Goal: Communication & Community: Share content

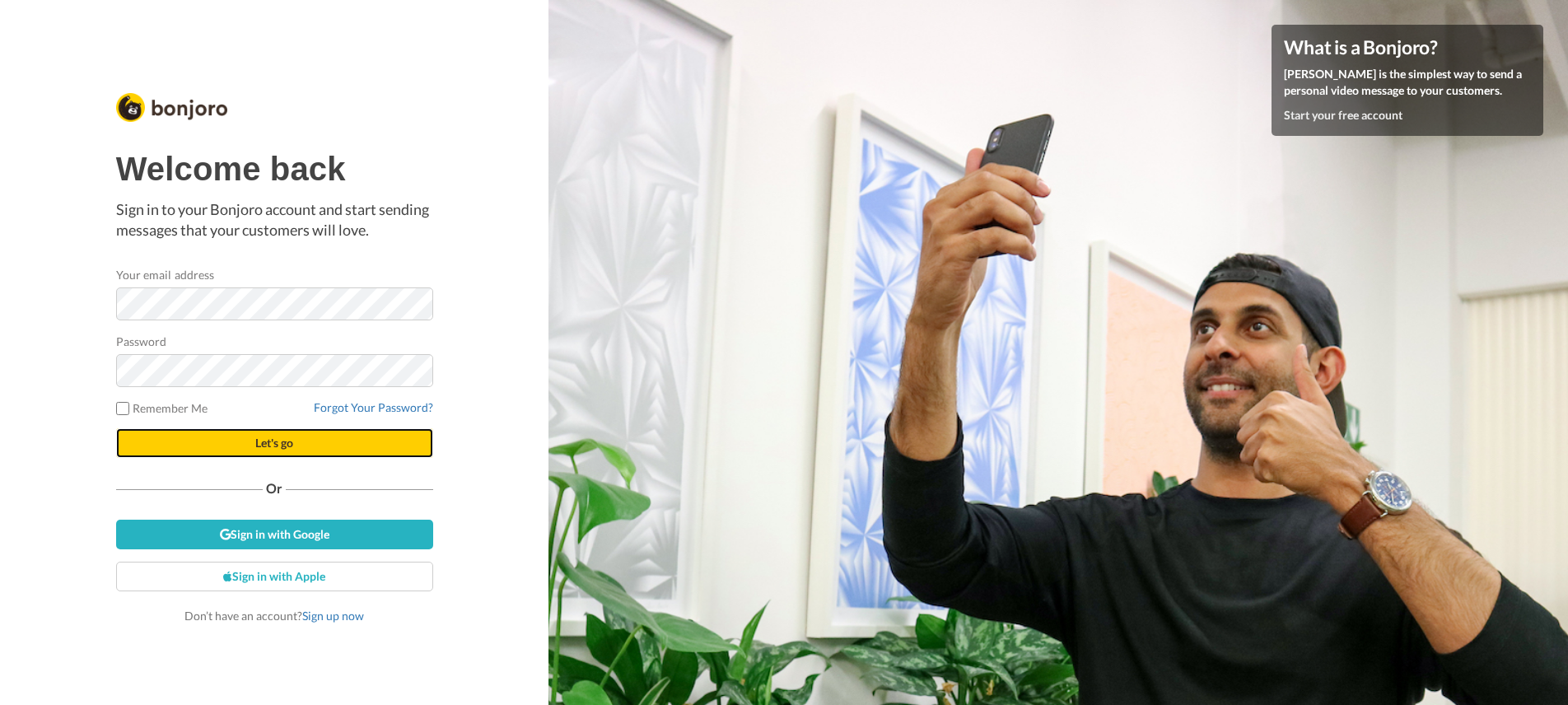
click at [281, 438] on span "Let's go" at bounding box center [275, 443] width 38 height 14
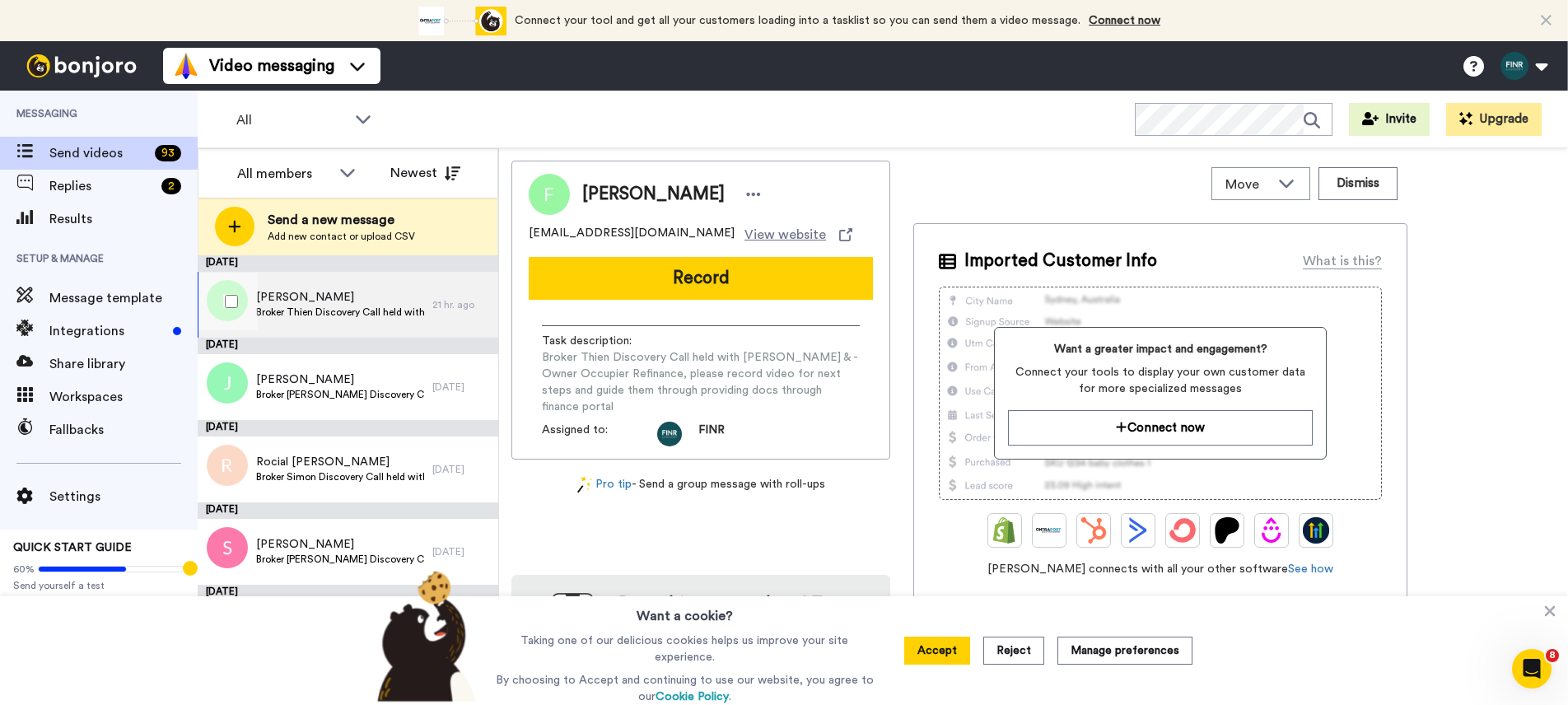
click at [321, 307] on span "Broker Thien Discovery Call held with Fotoula Dimopoulos & - Owner Occupier Ref…" at bounding box center [340, 312] width 168 height 13
click at [60, 497] on span "Settings" at bounding box center [123, 496] width 148 height 20
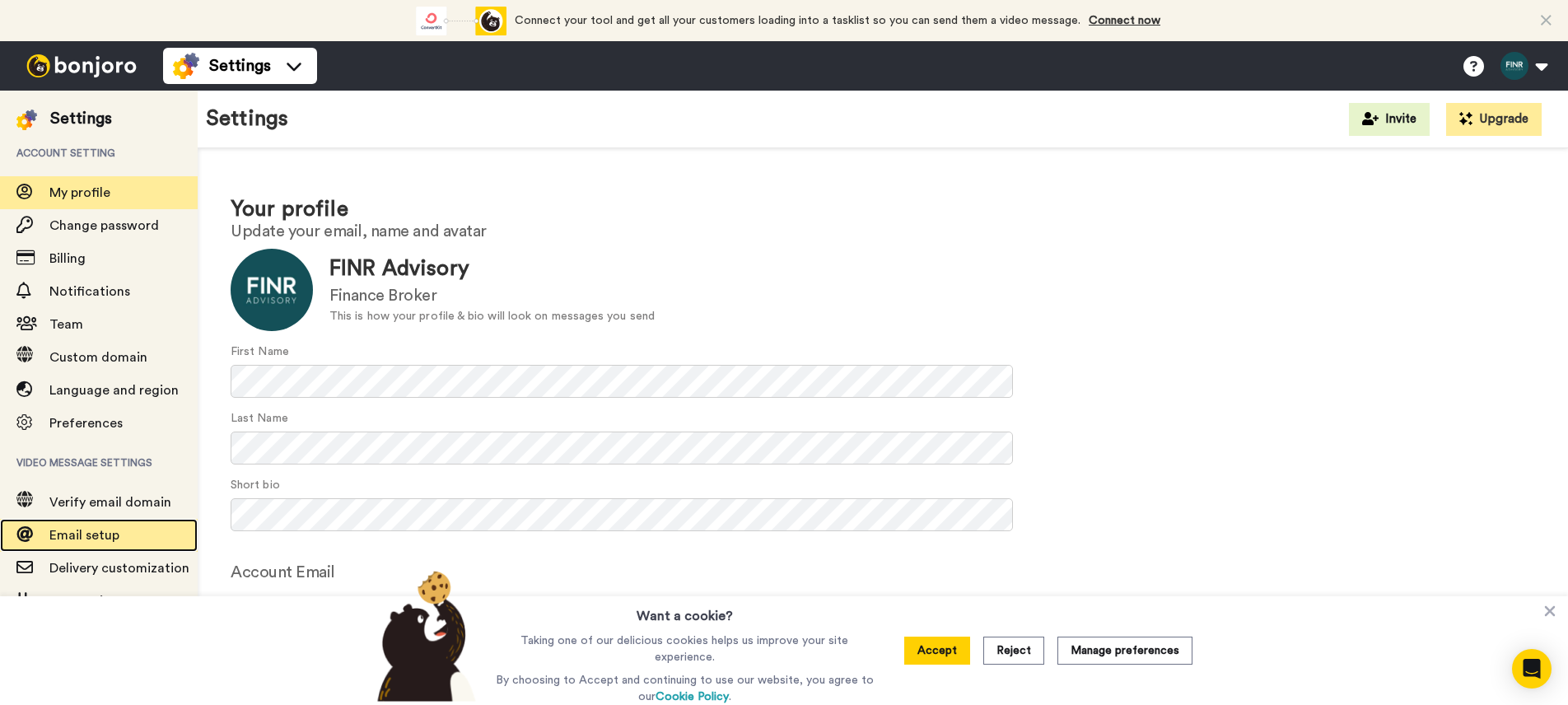
click at [102, 528] on span "Email setup" at bounding box center [84, 534] width 70 height 13
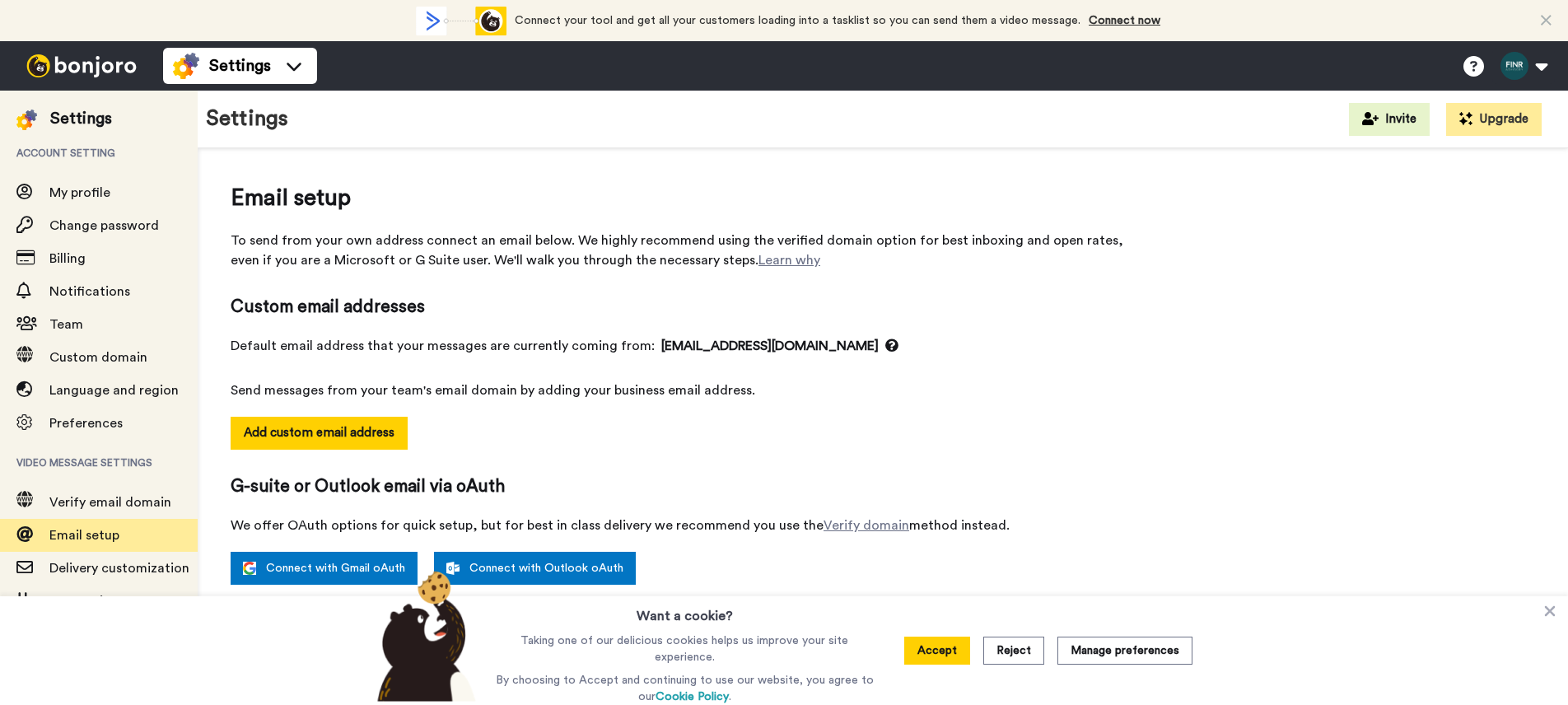
select select "146163"
click at [123, 72] on img at bounding box center [81, 66] width 124 height 23
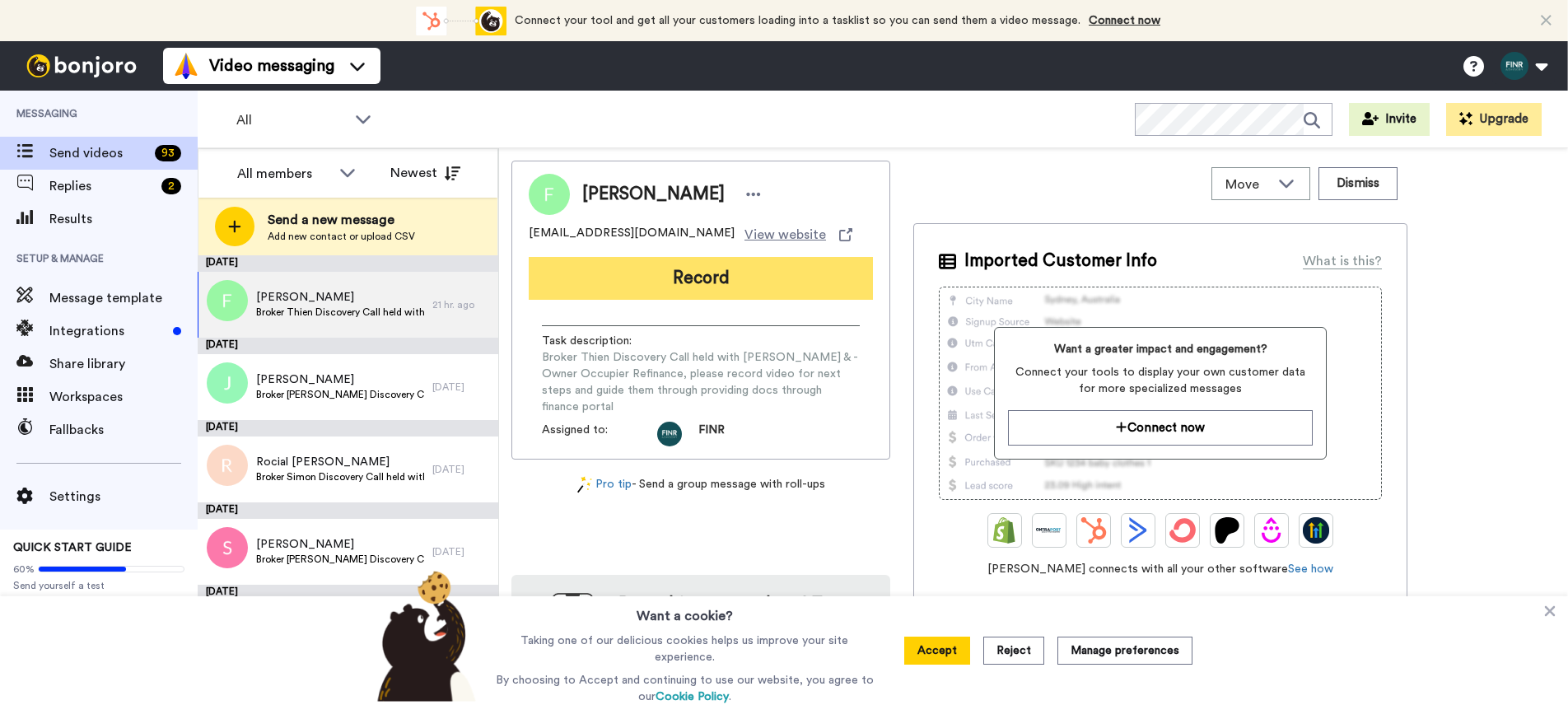
click at [730, 279] on button "Record" at bounding box center [700, 278] width 344 height 42
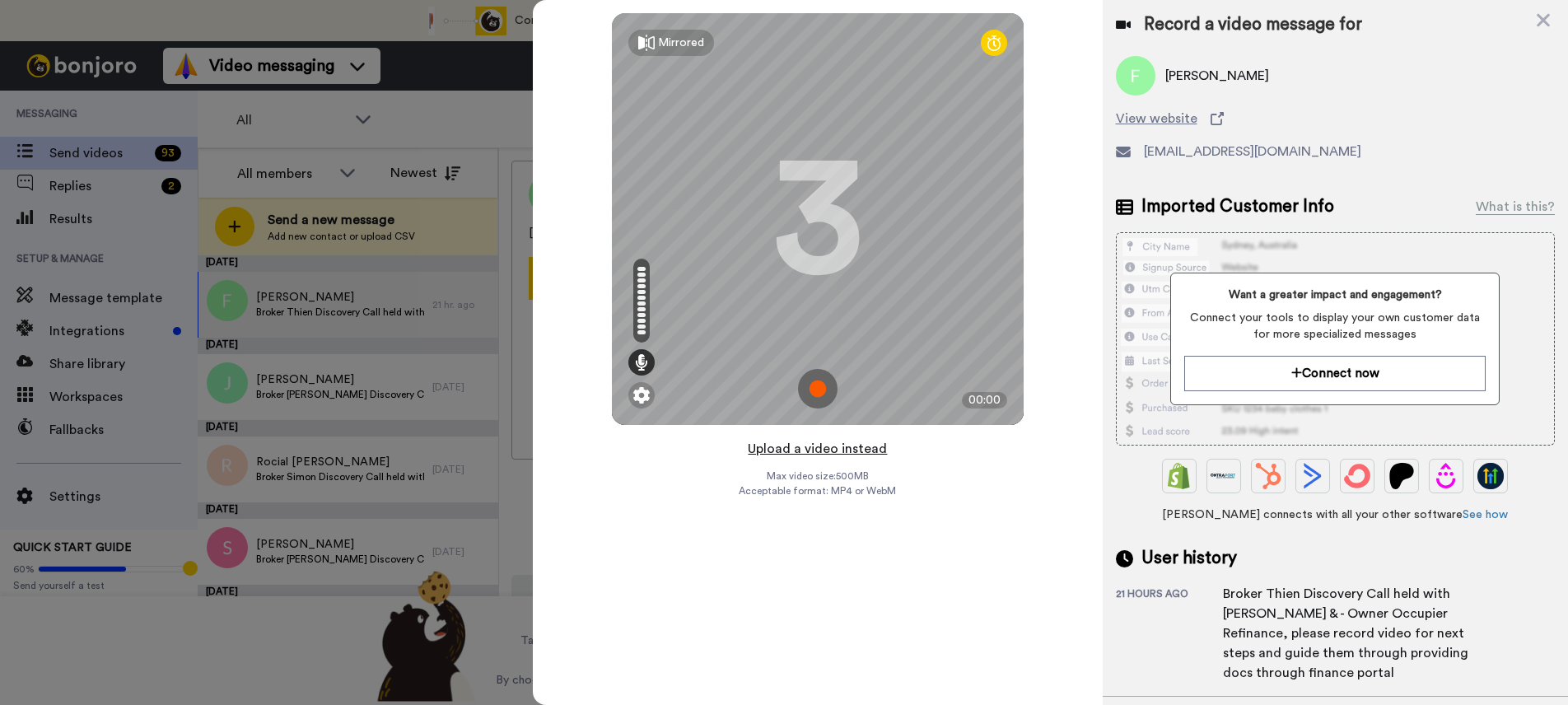
click at [828, 445] on button "Upload a video instead" at bounding box center [817, 449] width 149 height 22
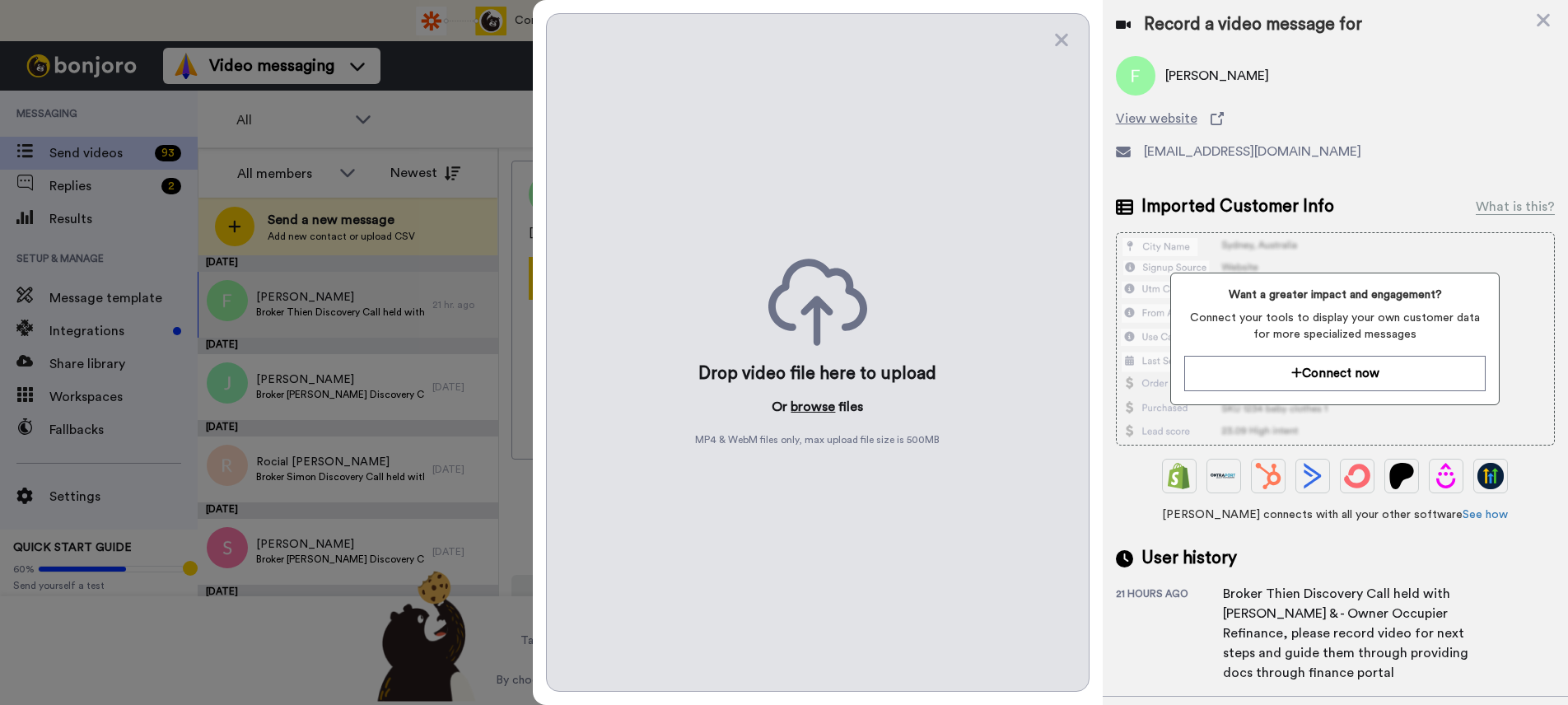
click at [802, 404] on button "browse" at bounding box center [812, 406] width 44 height 20
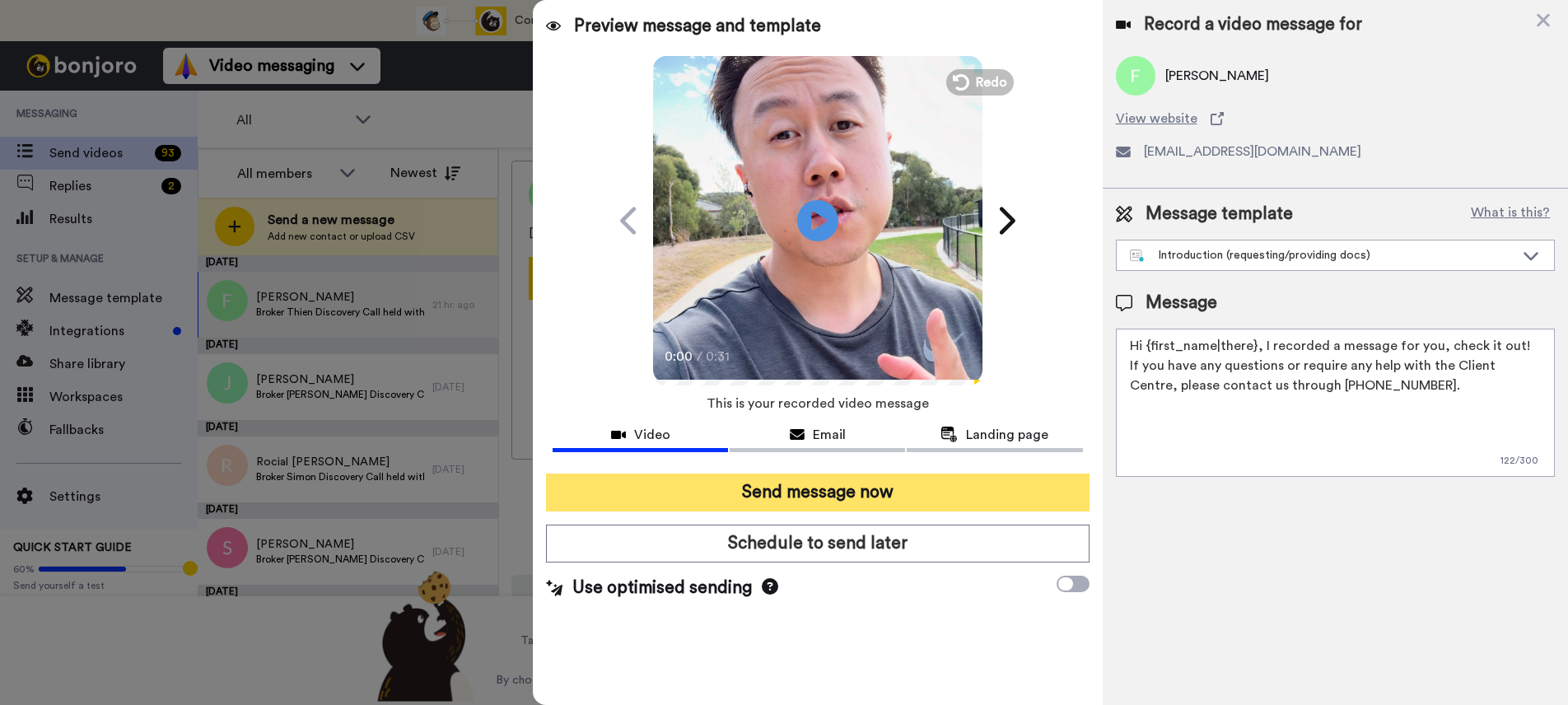
click at [865, 502] on button "Send message now" at bounding box center [817, 492] width 542 height 38
